Goal: Transaction & Acquisition: Download file/media

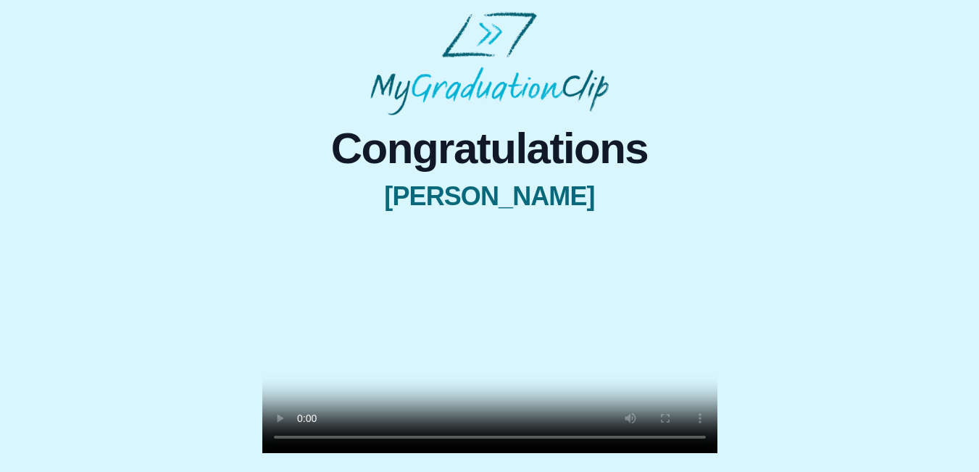
click at [438, 273] on video at bounding box center [489, 339] width 455 height 228
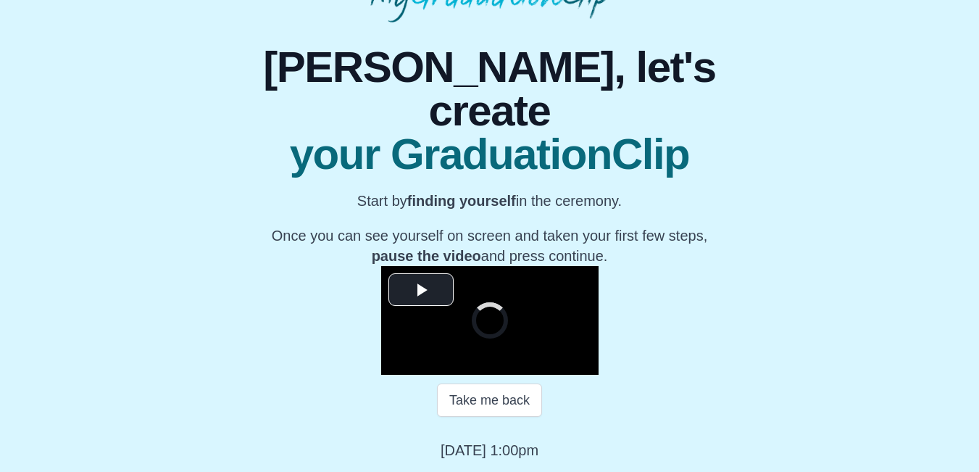
scroll to position [260, 0]
click at [421, 290] on span "Video Player" at bounding box center [421, 290] width 0 height 0
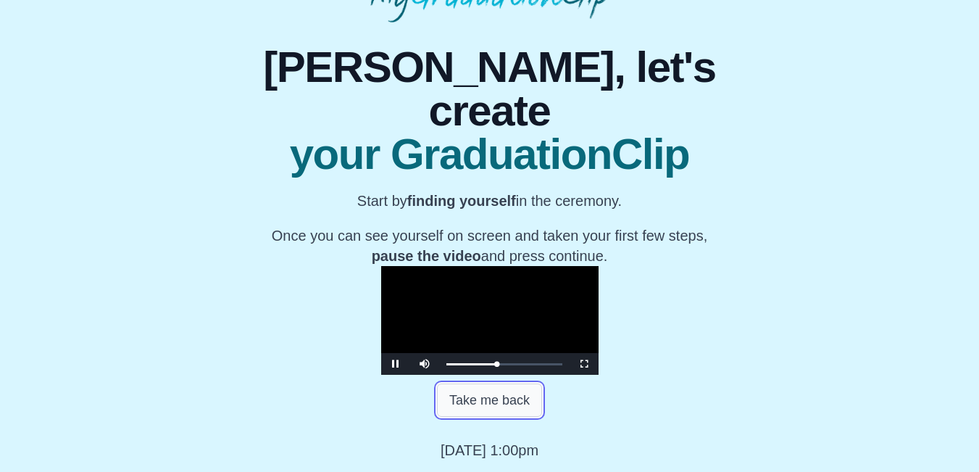
click at [491, 402] on button "Take me back" at bounding box center [489, 399] width 105 height 33
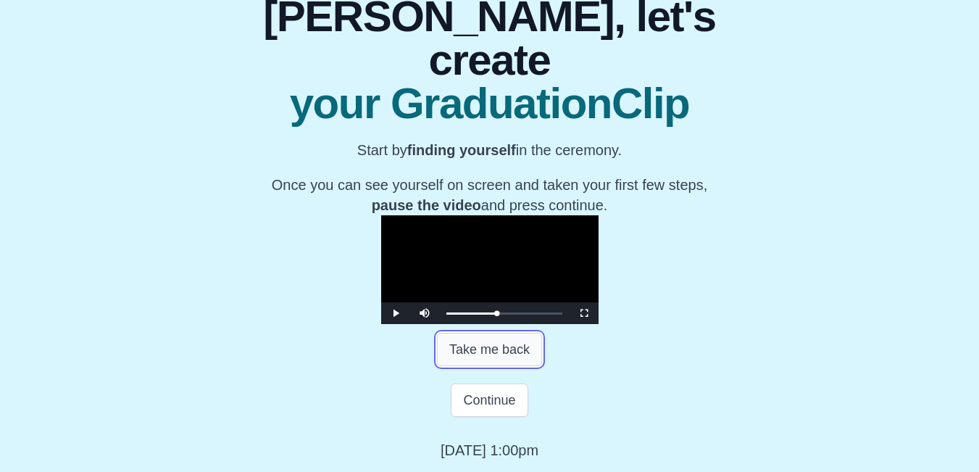
click at [491, 366] on button "Take me back" at bounding box center [489, 349] width 105 height 33
click at [584, 313] on span "Video Player" at bounding box center [584, 313] width 0 height 0
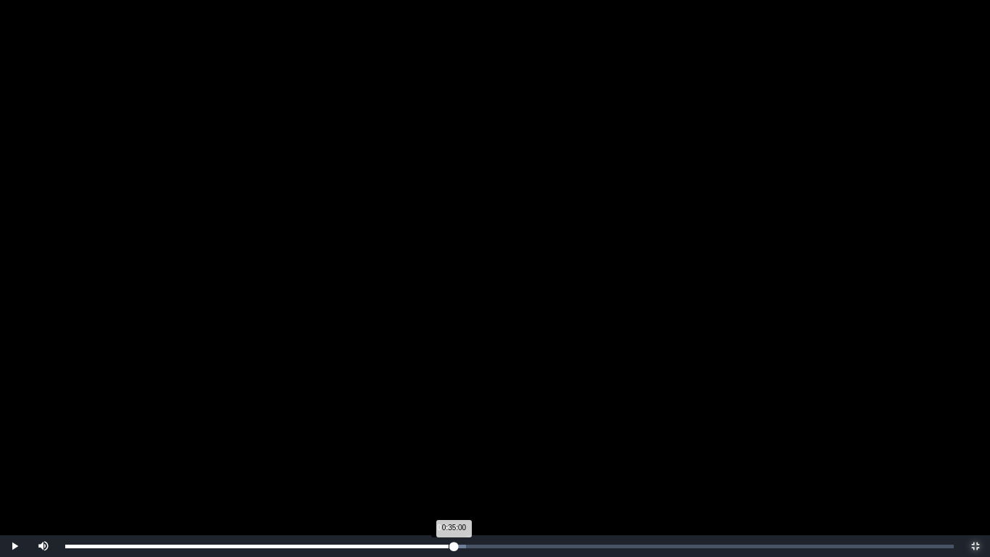
click at [448, 471] on div "0:35:00 Progress : 0%" at bounding box center [259, 546] width 388 height 4
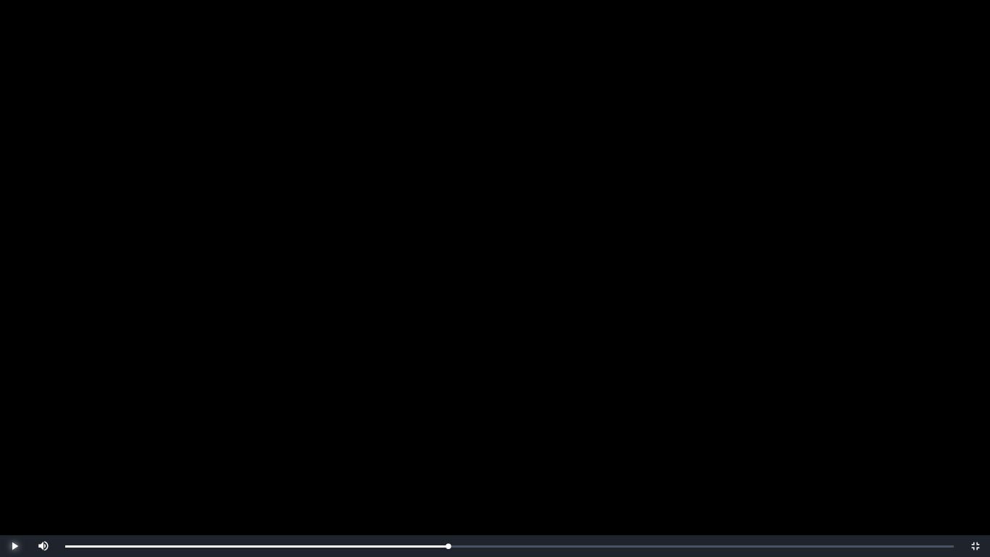
click at [14, 471] on span "Video Player" at bounding box center [14, 546] width 0 height 0
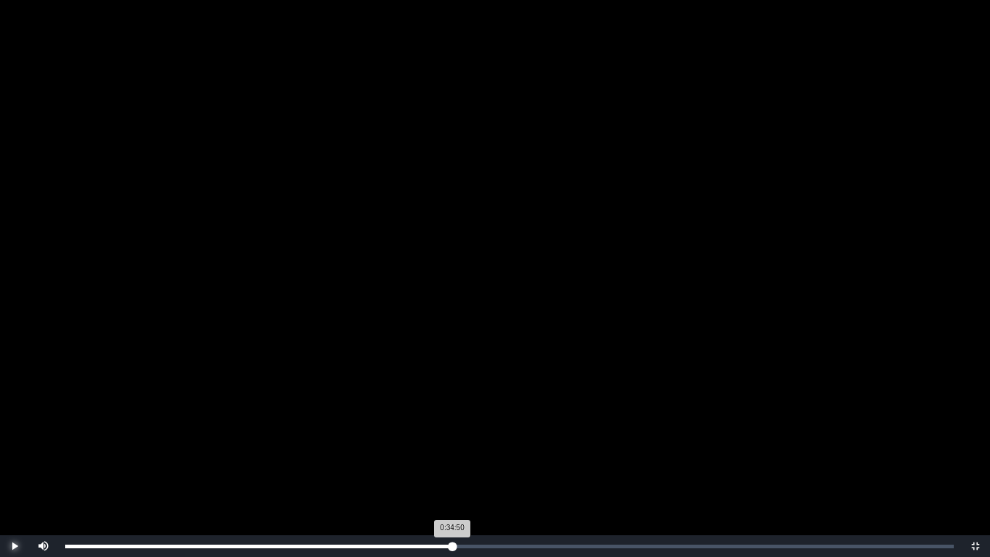
click at [452, 471] on div "0:34:50 Progress : 0%" at bounding box center [258, 546] width 387 height 4
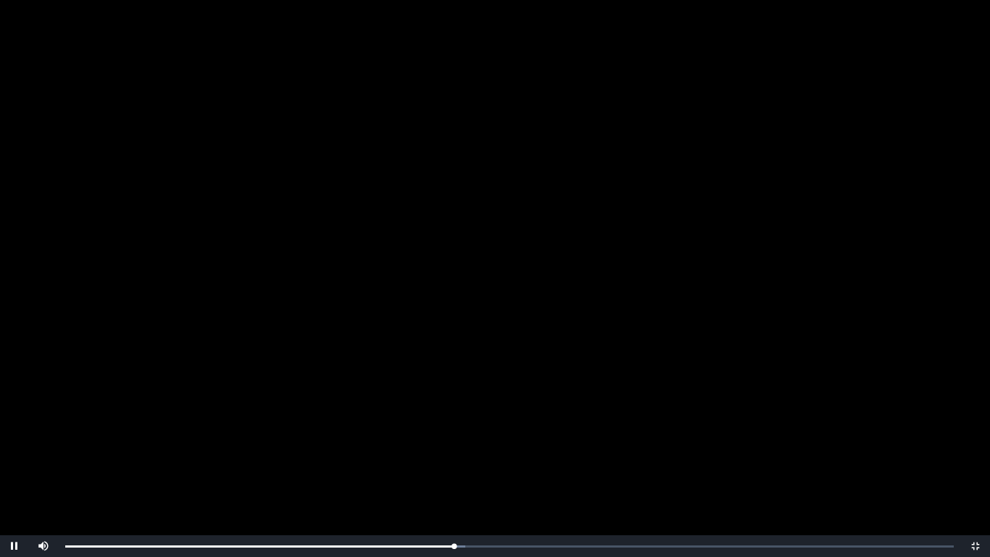
click at [499, 369] on video "Video Player" at bounding box center [495, 278] width 990 height 557
click at [14, 471] on span "Video Player" at bounding box center [14, 546] width 0 height 0
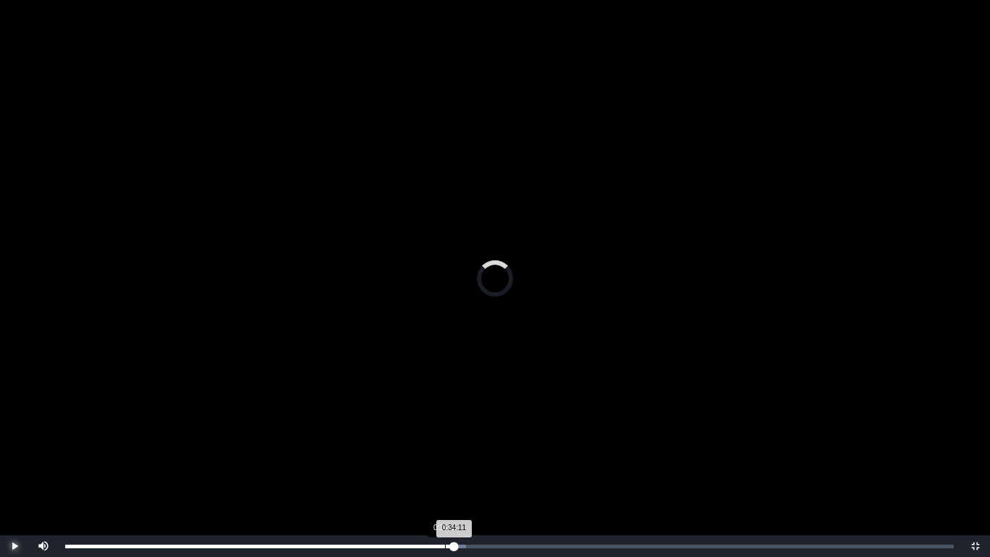
click at [445, 471] on div "0:34:11" at bounding box center [445, 546] width 1 height 4
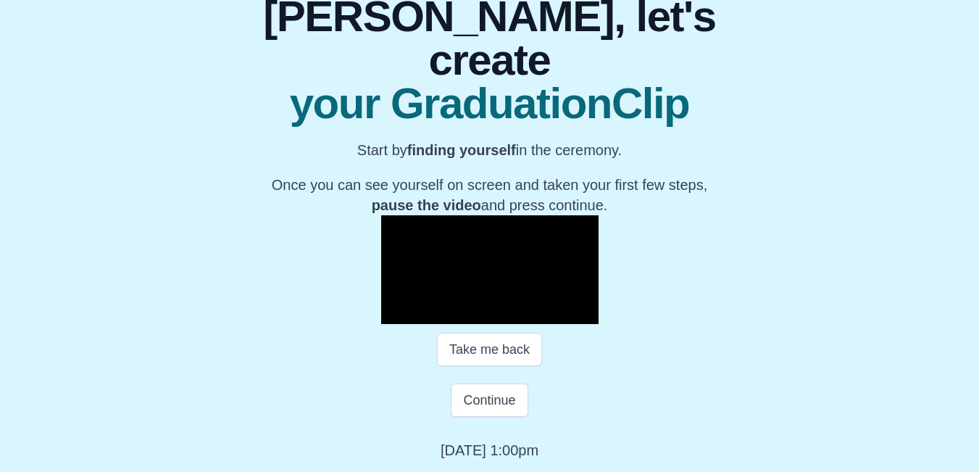
scroll to position [196, 0]
click at [584, 313] on span "Video Player" at bounding box center [584, 313] width 0 height 0
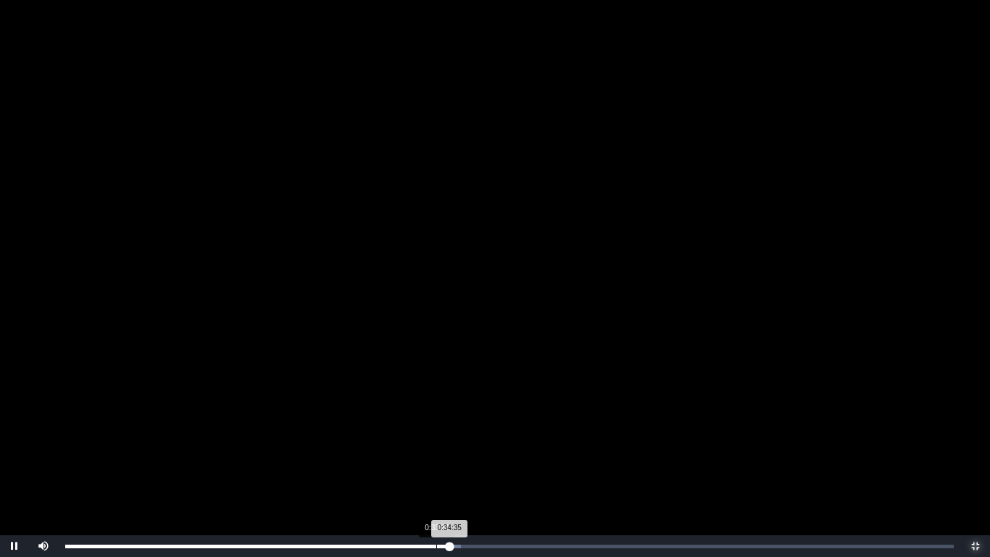
click at [436, 471] on div "0:33:24" at bounding box center [436, 546] width 1 height 4
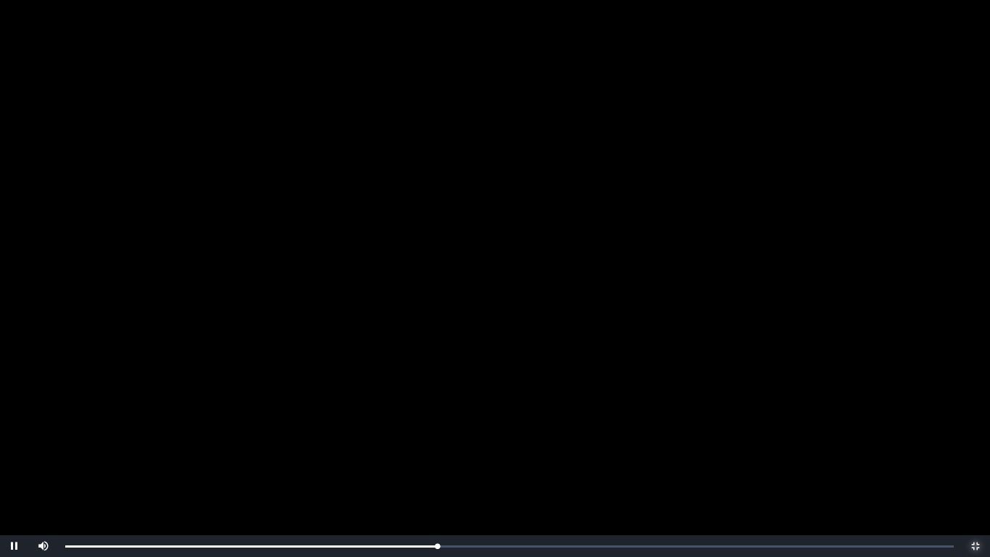
click at [961, 471] on button "Non-Fullscreen" at bounding box center [975, 546] width 29 height 22
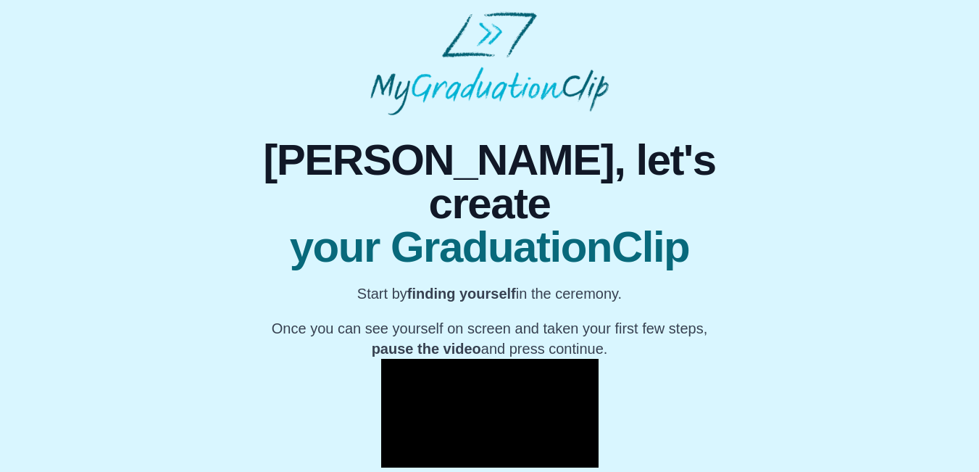
scroll to position [259, 0]
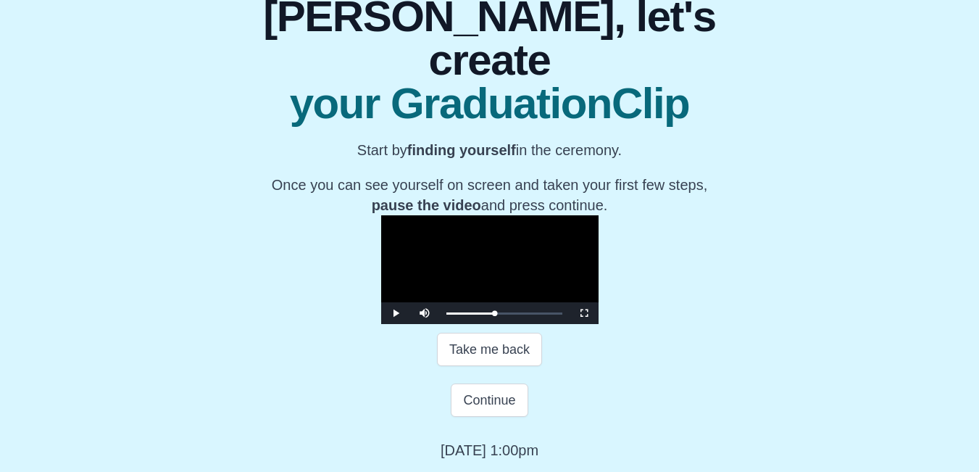
click at [591, 237] on video "Video Player" at bounding box center [489, 269] width 217 height 109
click at [584, 313] on span "Video Player" at bounding box center [584, 313] width 0 height 0
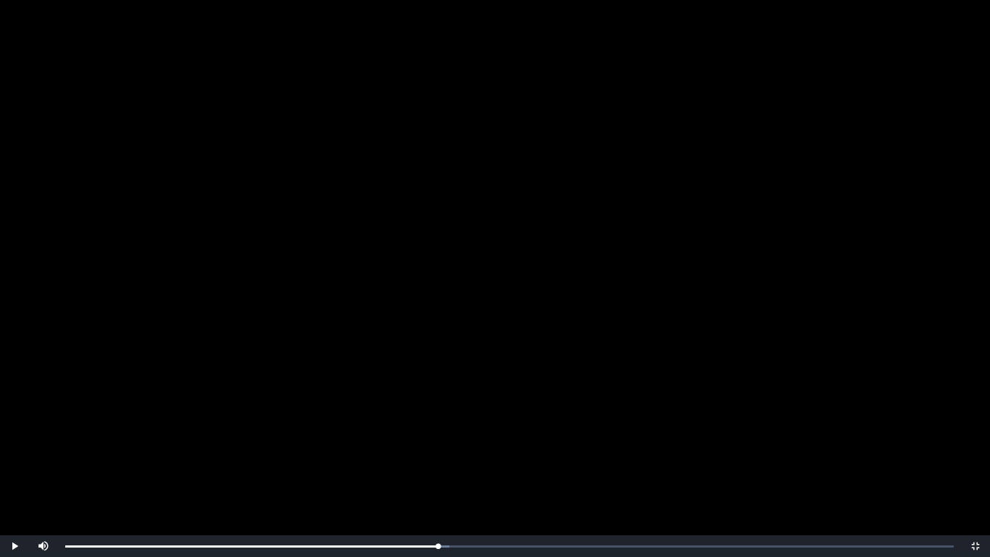
click at [512, 30] on video "Video Player" at bounding box center [495, 278] width 990 height 557
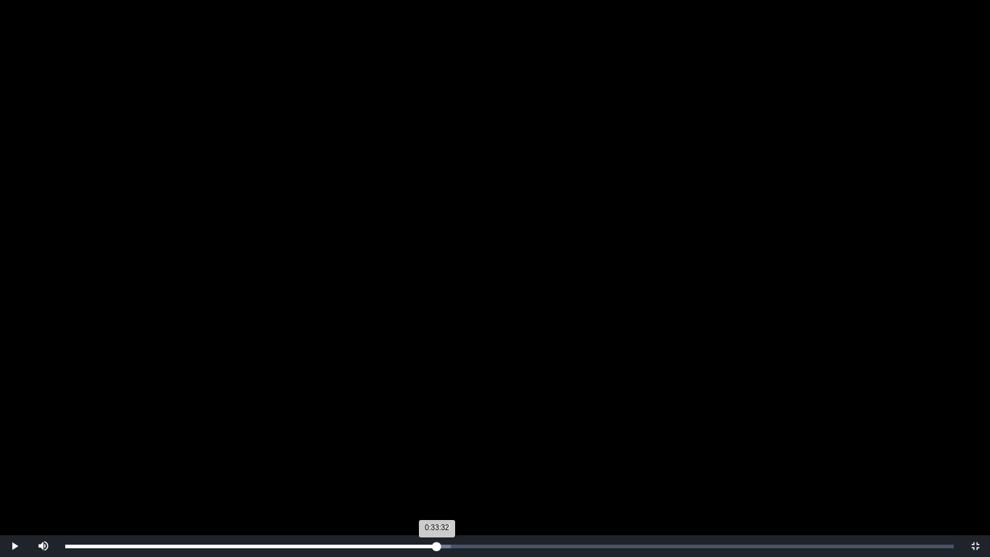
click at [437, 471] on div "0:33:32 Progress : 0%" at bounding box center [251, 546] width 372 height 4
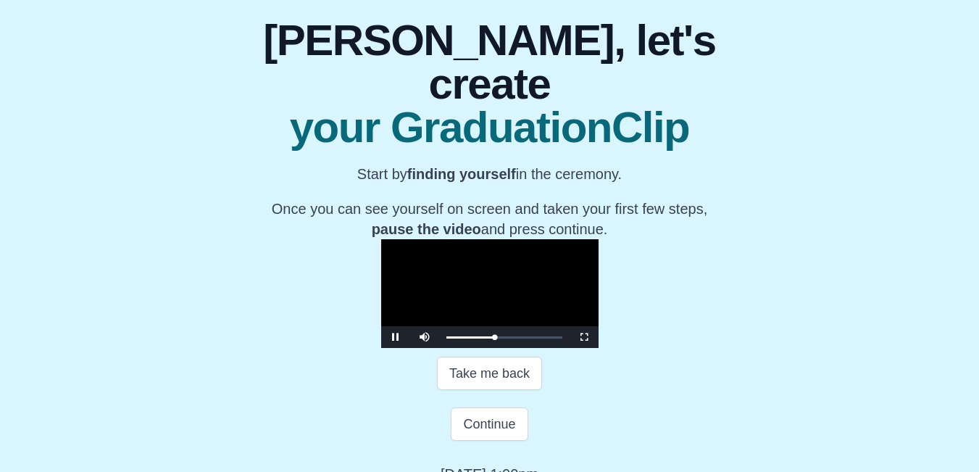
scroll to position [210, 0]
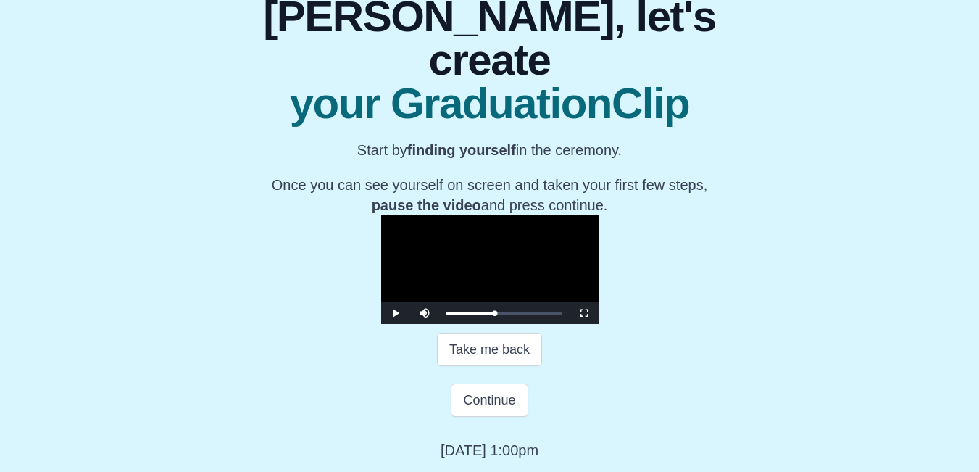
click at [565, 242] on video "Video Player" at bounding box center [489, 269] width 217 height 109
click at [499, 283] on video "Video Player" at bounding box center [489, 269] width 217 height 109
click at [584, 313] on span "Video Player" at bounding box center [584, 313] width 0 height 0
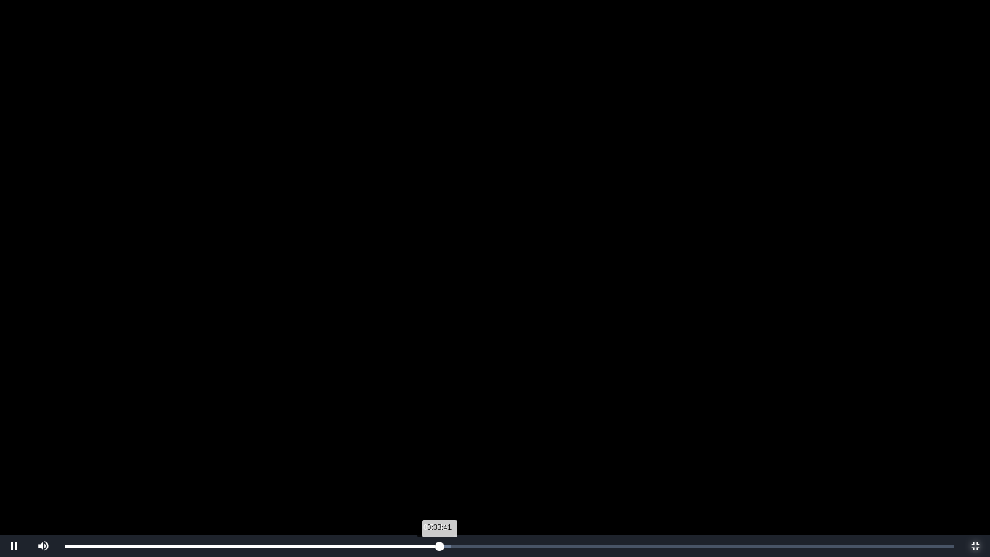
click at [434, 471] on div "0:33:41 Progress : 0%" at bounding box center [252, 546] width 374 height 4
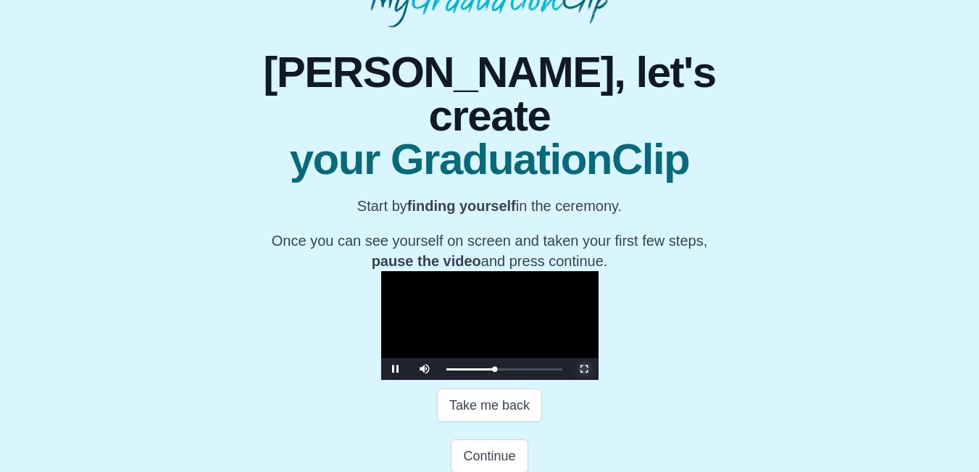
scroll to position [103, 0]
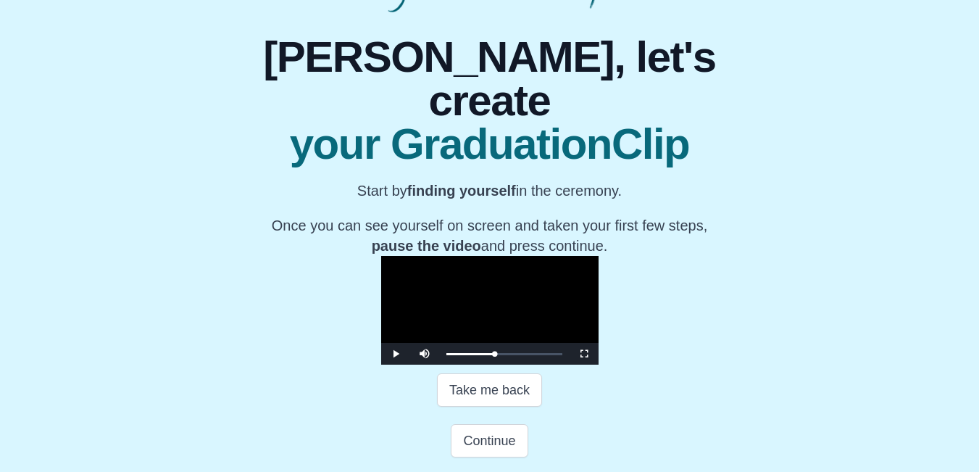
click at [497, 365] on video "Video Player" at bounding box center [489, 310] width 217 height 109
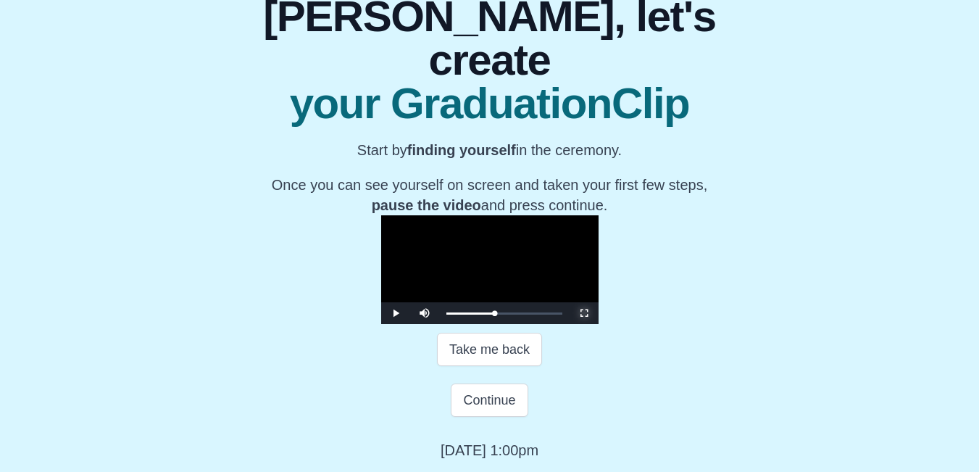
click at [584, 313] on span "Video Player" at bounding box center [584, 313] width 0 height 0
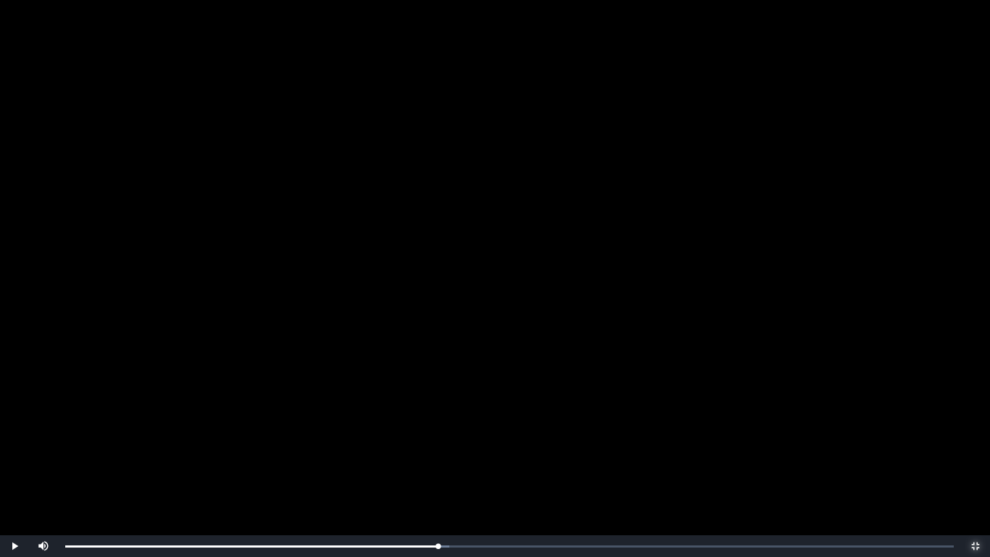
click at [961, 471] on button "Non-Fullscreen" at bounding box center [975, 546] width 29 height 22
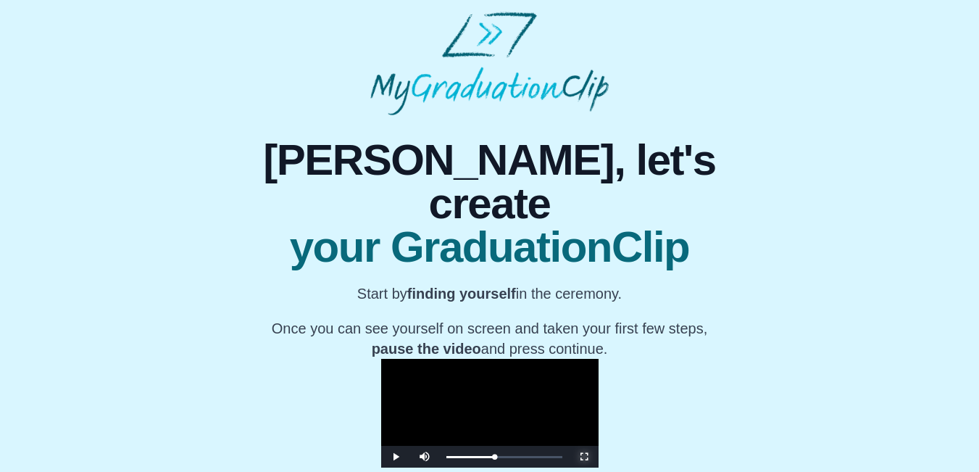
scroll to position [311, 0]
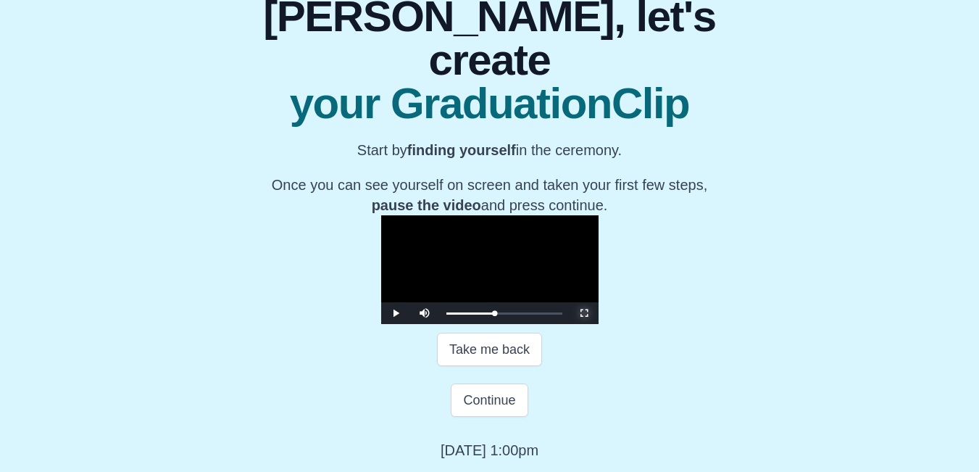
click at [584, 313] on span "Video Player" at bounding box center [584, 313] width 0 height 0
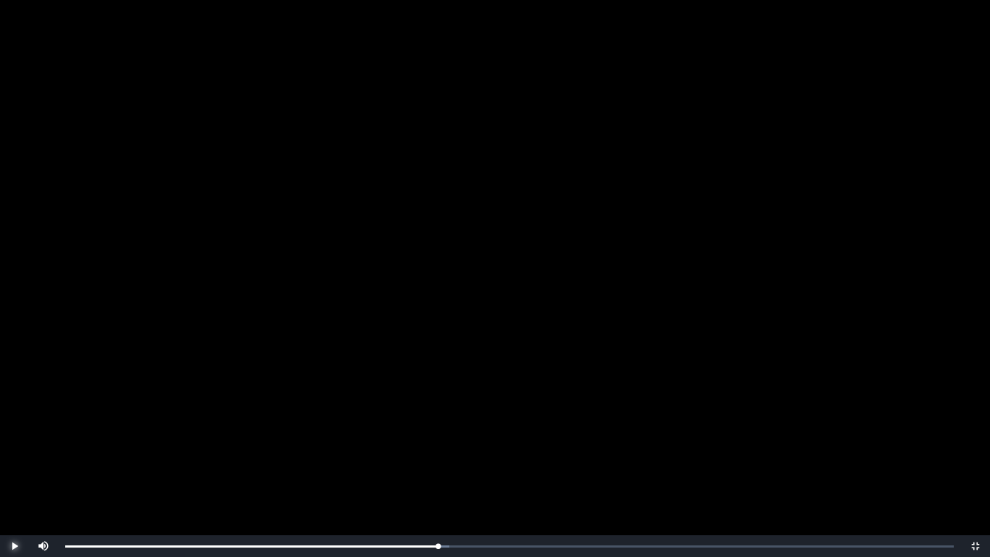
click at [14, 471] on span "Video Player" at bounding box center [14, 546] width 0 height 0
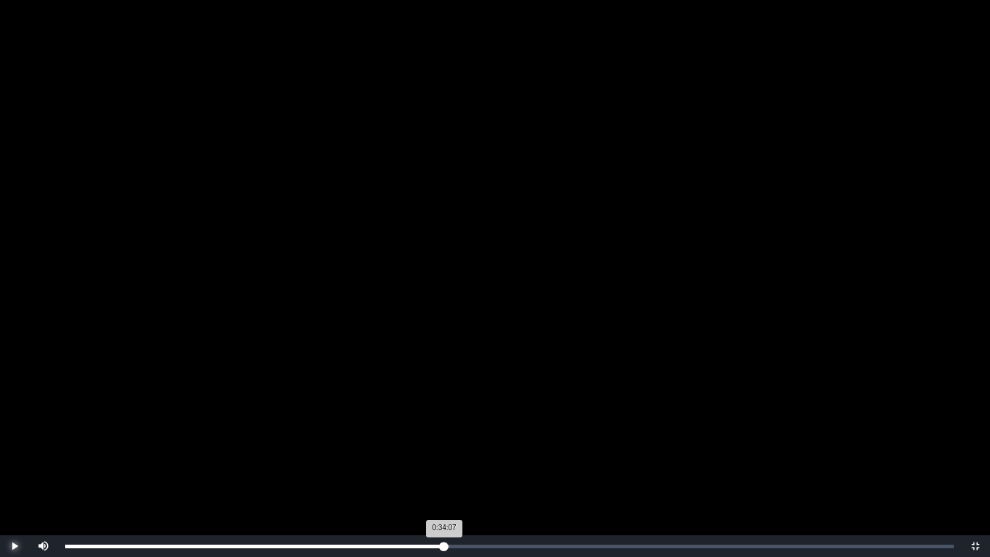
click at [444, 471] on div "Loaded : 0% 0:34:07 0:34:07 Progress : 0%" at bounding box center [509, 546] width 903 height 22
click at [451, 471] on div "Loaded : 0% 0:34:42 0:34:08 Progress : 0%" at bounding box center [509, 546] width 888 height 4
click at [450, 471] on div "0:34:54 Progress : 0%" at bounding box center [259, 546] width 388 height 4
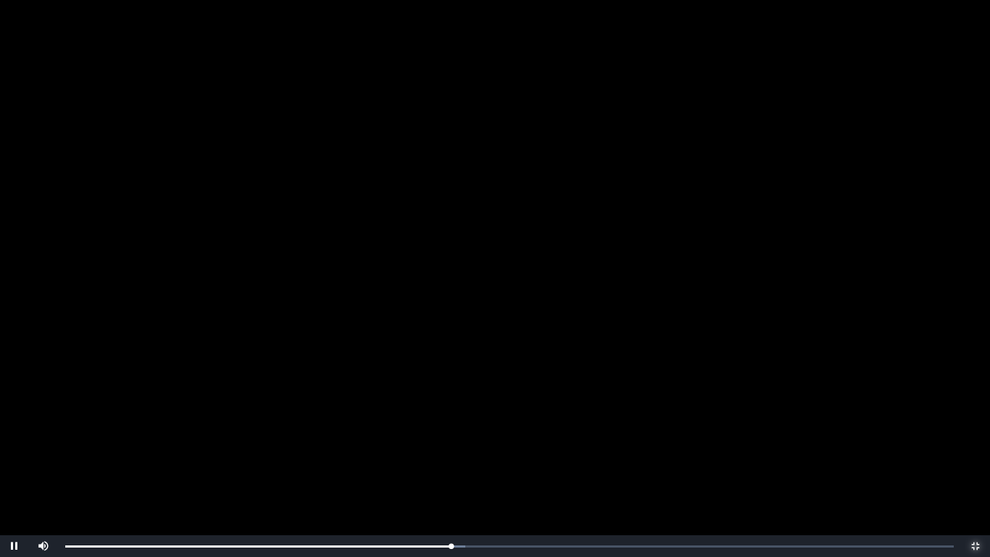
click at [975, 471] on span "Video Player" at bounding box center [975, 546] width 0 height 0
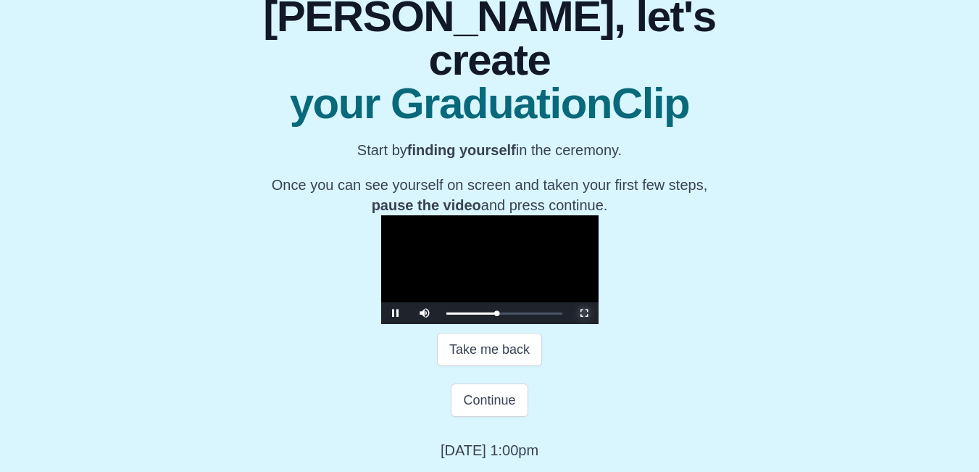
scroll to position [201, 0]
click at [396, 313] on span "Video Player" at bounding box center [396, 313] width 0 height 0
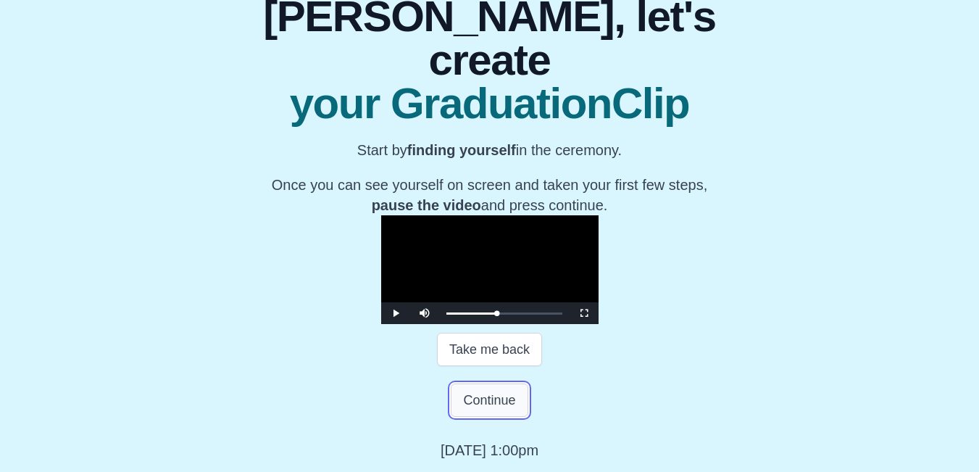
click at [486, 404] on button "Continue" at bounding box center [489, 399] width 77 height 33
click at [509, 404] on button "Continue" at bounding box center [489, 399] width 77 height 33
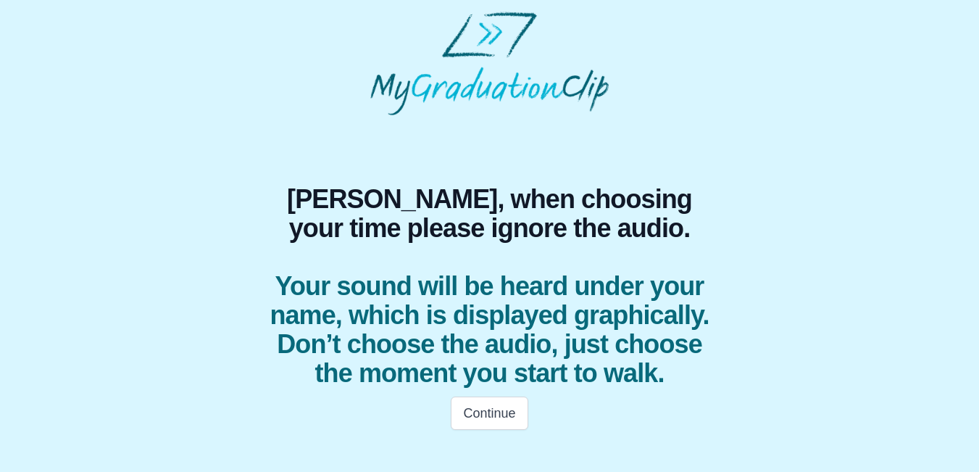
scroll to position [7, 0]
click at [486, 430] on button "Continue" at bounding box center [489, 412] width 77 height 33
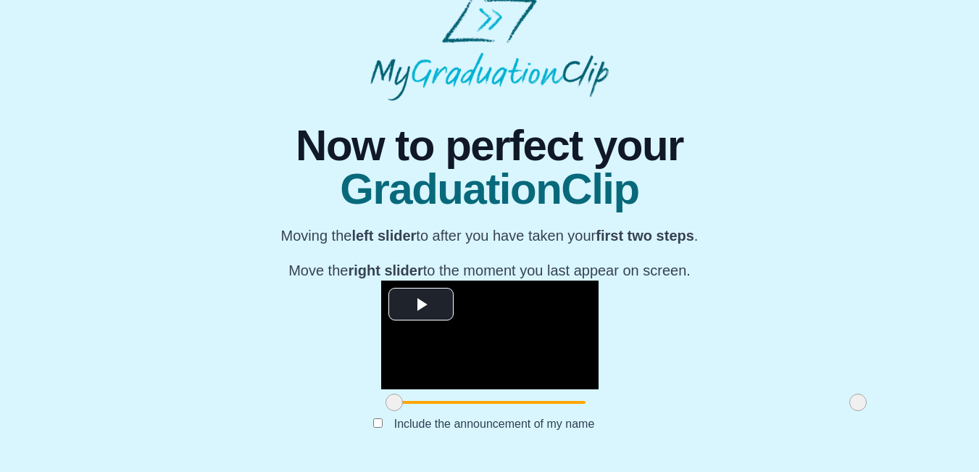
scroll to position [182, 0]
click at [421, 304] on span "Video Player" at bounding box center [421, 304] width 0 height 0
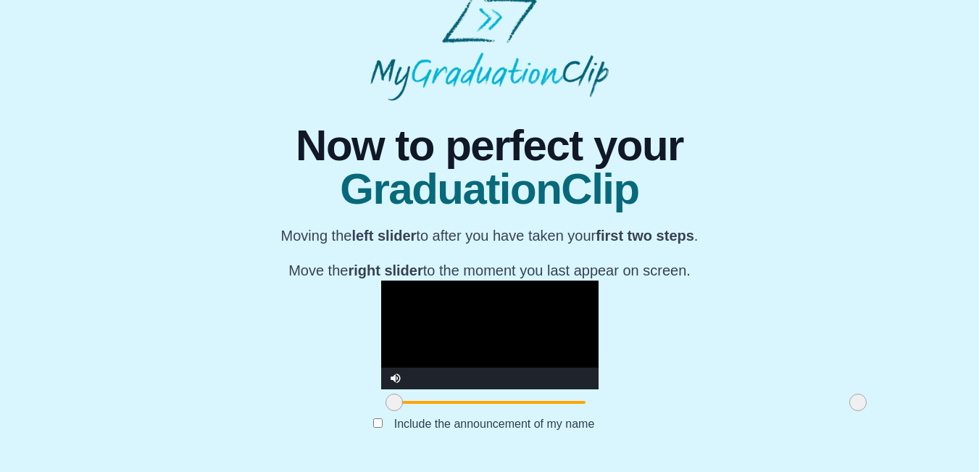
click at [381, 405] on div at bounding box center [489, 402] width 217 height 26
drag, startPoint x: 267, startPoint y: 402, endPoint x: 501, endPoint y: 410, distance: 234.2
click at [615, 410] on div at bounding box center [628, 402] width 26 height 26
click at [614, 405] on span at bounding box center [622, 402] width 17 height 17
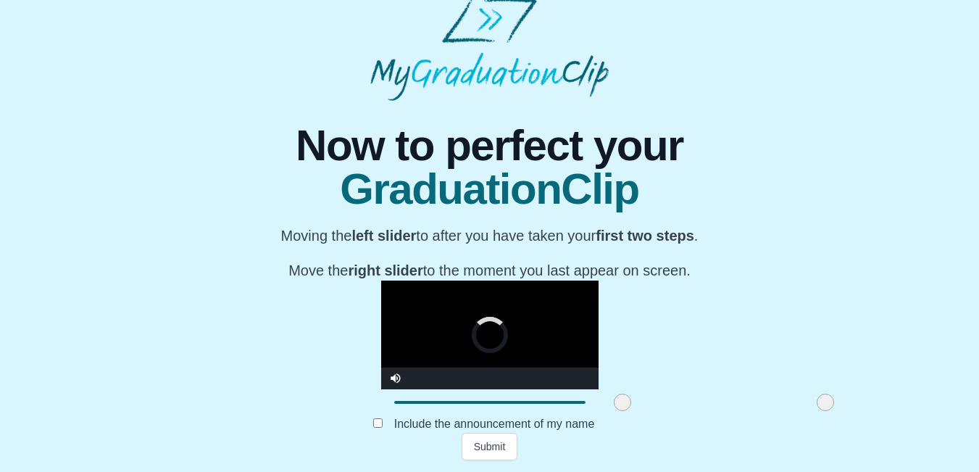
drag, startPoint x: 720, startPoint y: 403, endPoint x: 687, endPoint y: 409, distance: 34.0
click at [817, 409] on span at bounding box center [825, 402] width 17 height 17
drag, startPoint x: 485, startPoint y: 397, endPoint x: 462, endPoint y: 403, distance: 23.9
click at [591, 403] on span at bounding box center [599, 402] width 17 height 17
click at [499, 454] on button "Submit" at bounding box center [490, 447] width 57 height 28
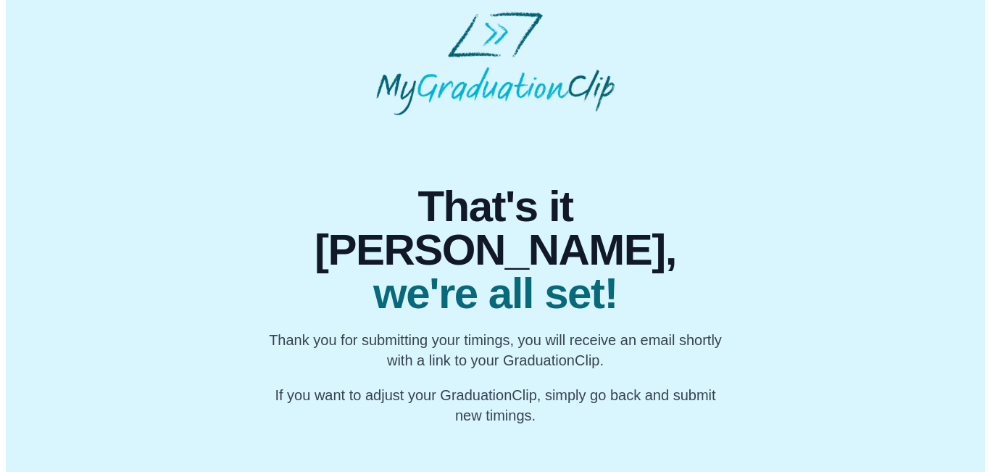
scroll to position [0, 0]
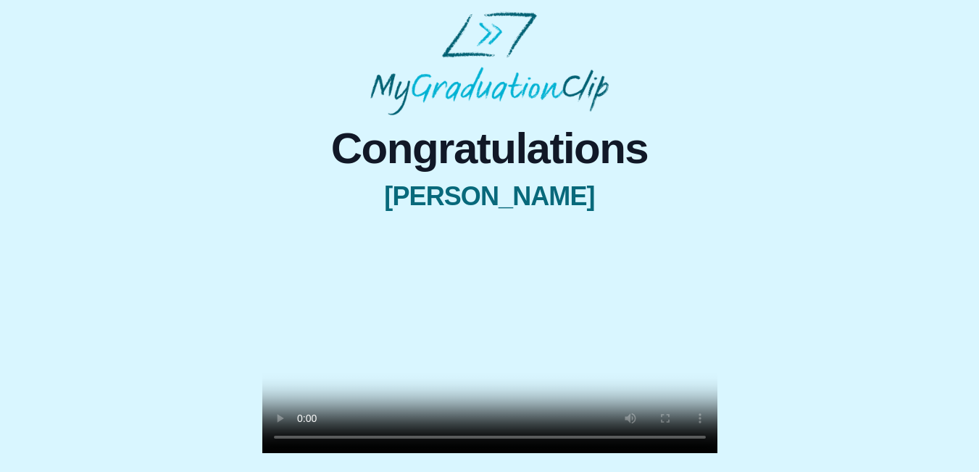
scroll to position [185, 0]
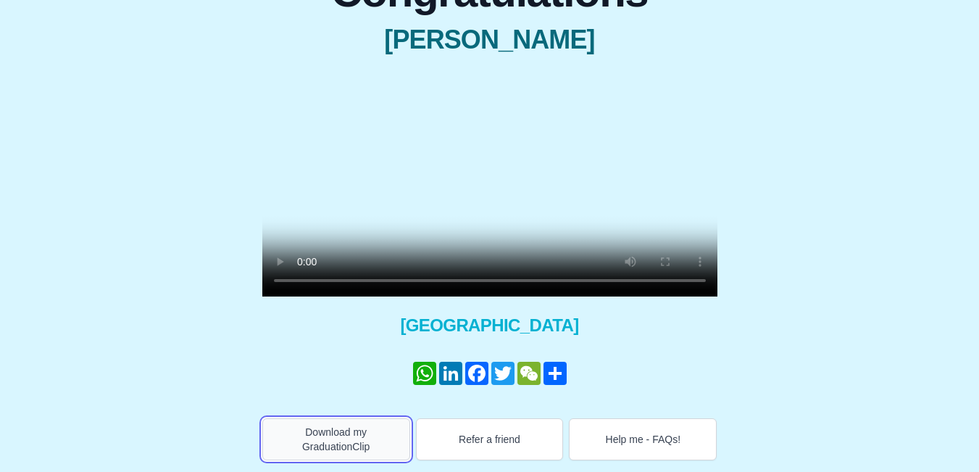
click at [318, 442] on button "Download my GraduationClip" at bounding box center [336, 439] width 148 height 42
